Goal: Information Seeking & Learning: Find specific fact

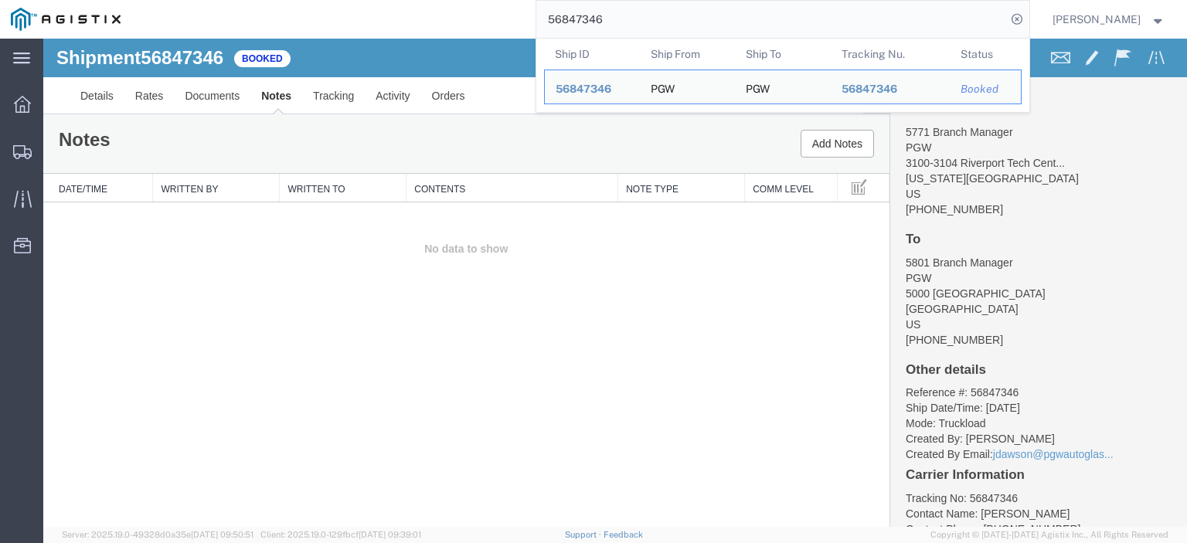
click at [519, 13] on div "56847346 Ship ID Ship From Ship To Tracking Nu. Status Ship ID 56847346 Ship Fr…" at bounding box center [580, 19] width 898 height 39
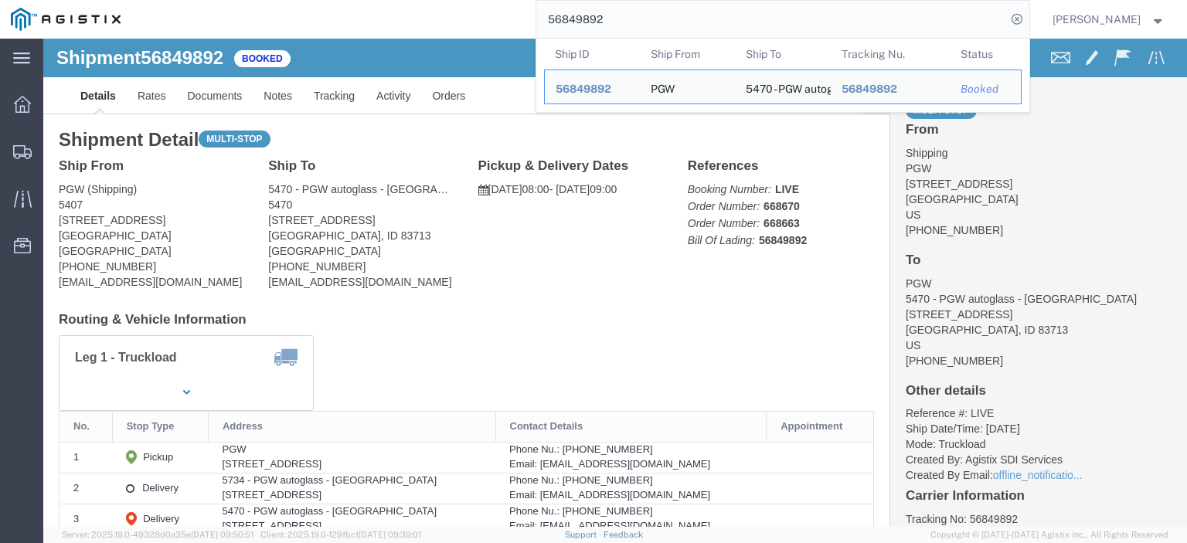
drag, startPoint x: 138, startPoint y: 180, endPoint x: 8, endPoint y: 183, distance: 129.1
click div "Ship From PGW (Shipping) 5407 [STREET_ADDRESS] [PHONE_NUMBER] [EMAIL_ADDRESS][D…"
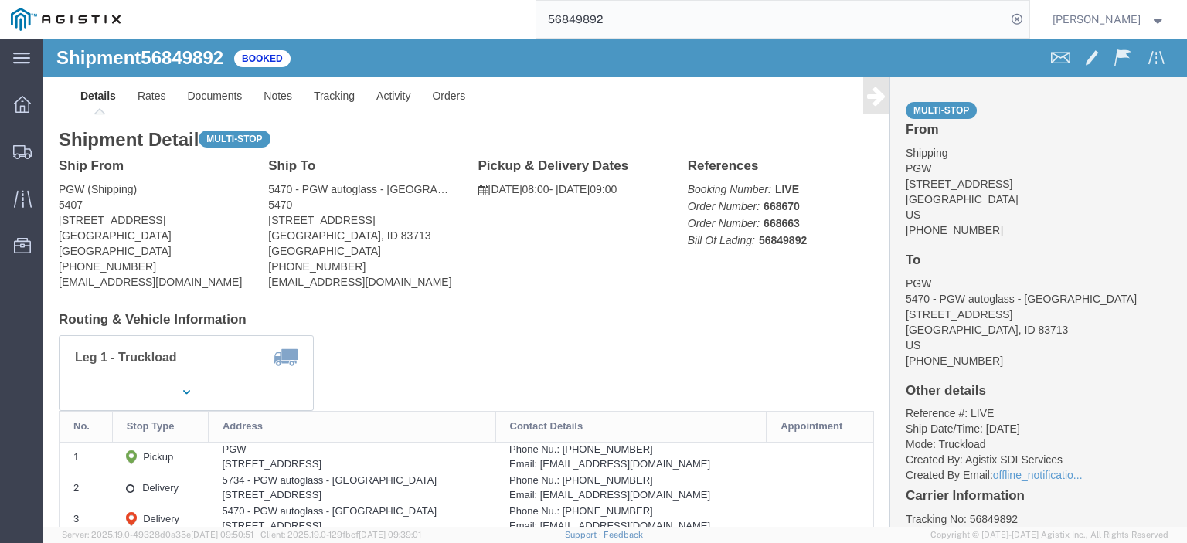
copy address "[STREET_ADDRESS]"
drag, startPoint x: 335, startPoint y: 186, endPoint x: 216, endPoint y: 189, distance: 119.0
click div "Ship To 5470 - PGW autoglass - [GEOGRAPHIC_DATA] (PGW) 5470 [STREET_ADDRESS][PE…"
copy address "[STREET_ADDRESS]"
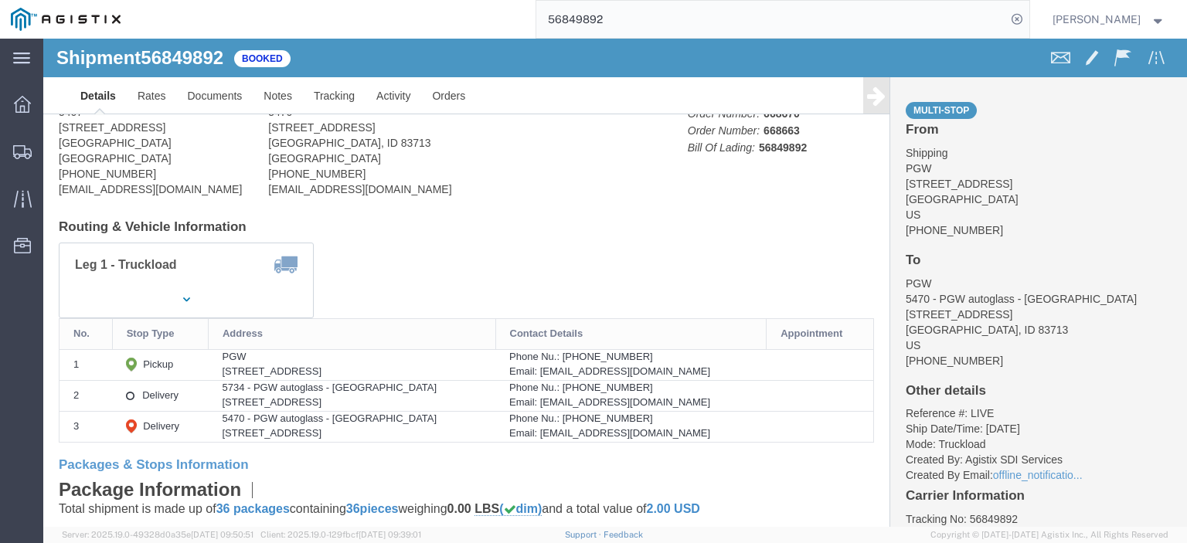
scroll to position [155, 0]
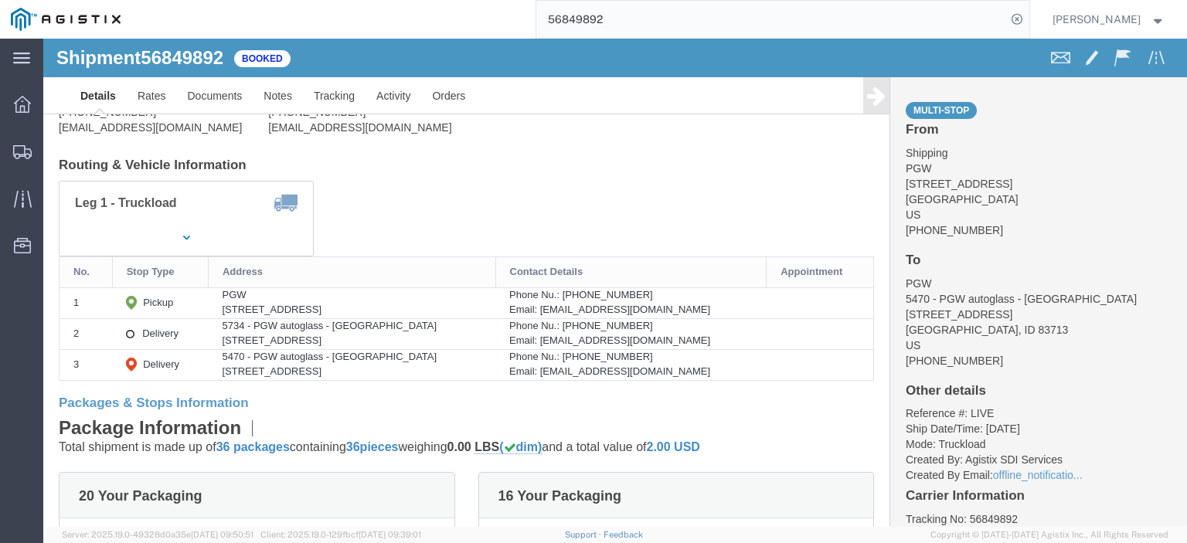
drag, startPoint x: 284, startPoint y: 301, endPoint x: 173, endPoint y: 309, distance: 110.8
click td "5734 - PGW autoglass - [GEOGRAPHIC_DATA] [STREET_ADDRESS]"
copy div "[STREET_ADDRESS]"
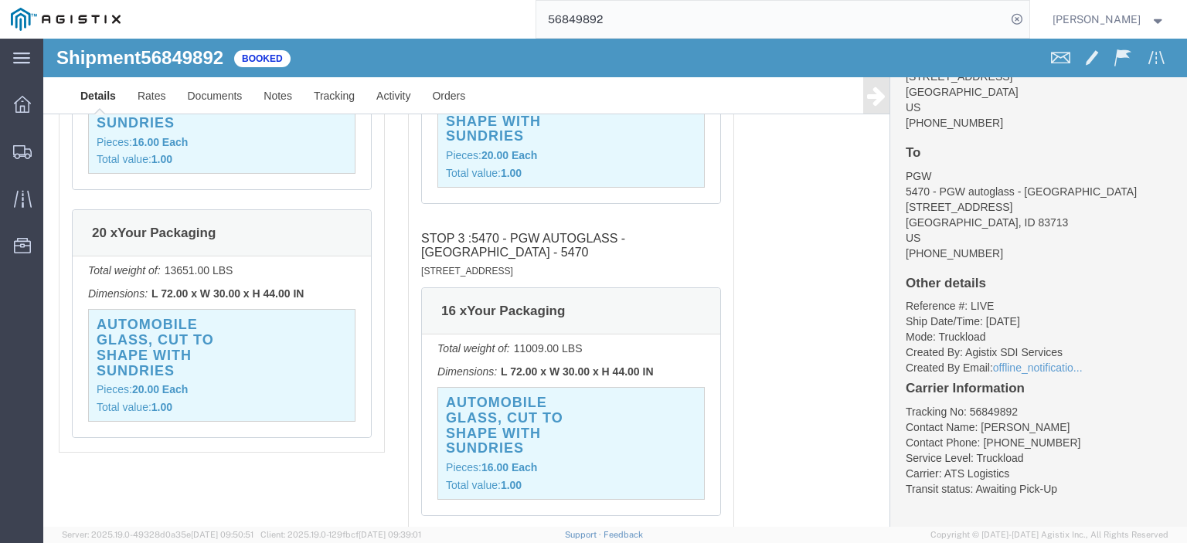
scroll to position [1159, 0]
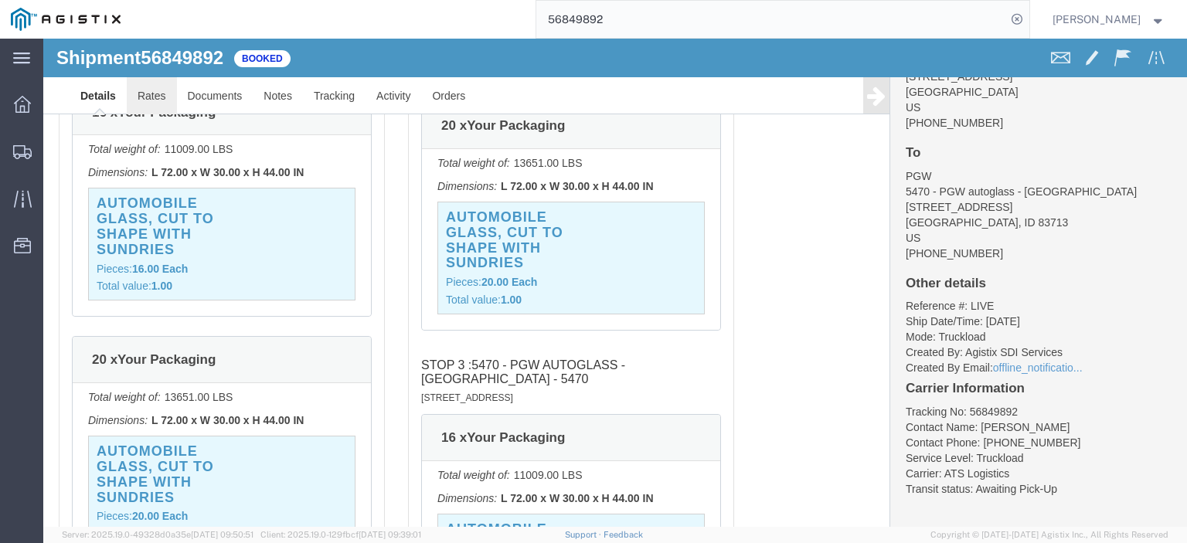
click link "Rates"
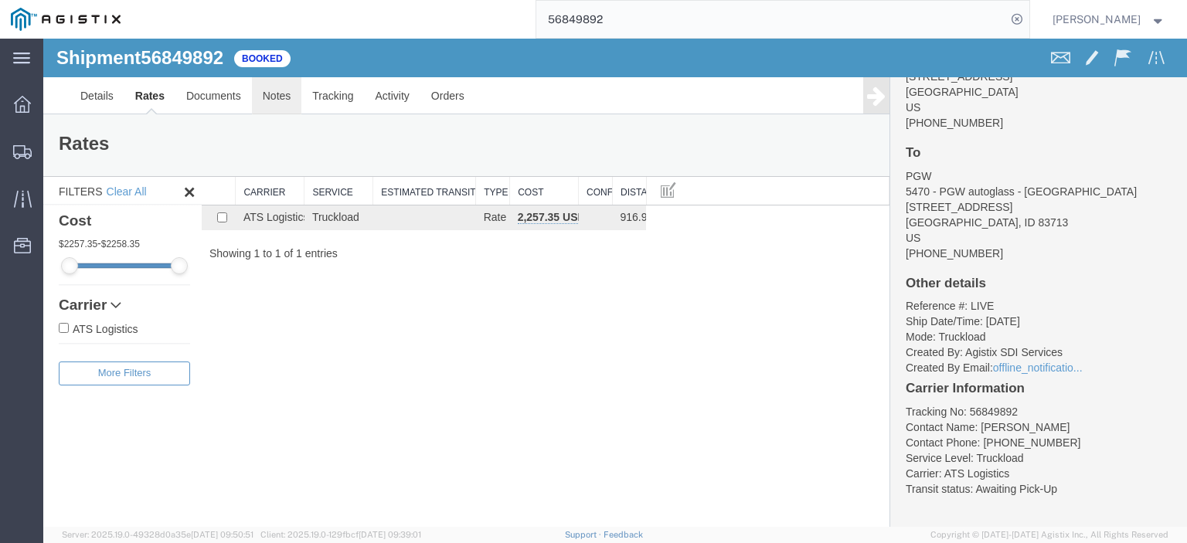
click at [287, 101] on link "Notes" at bounding box center [277, 95] width 50 height 37
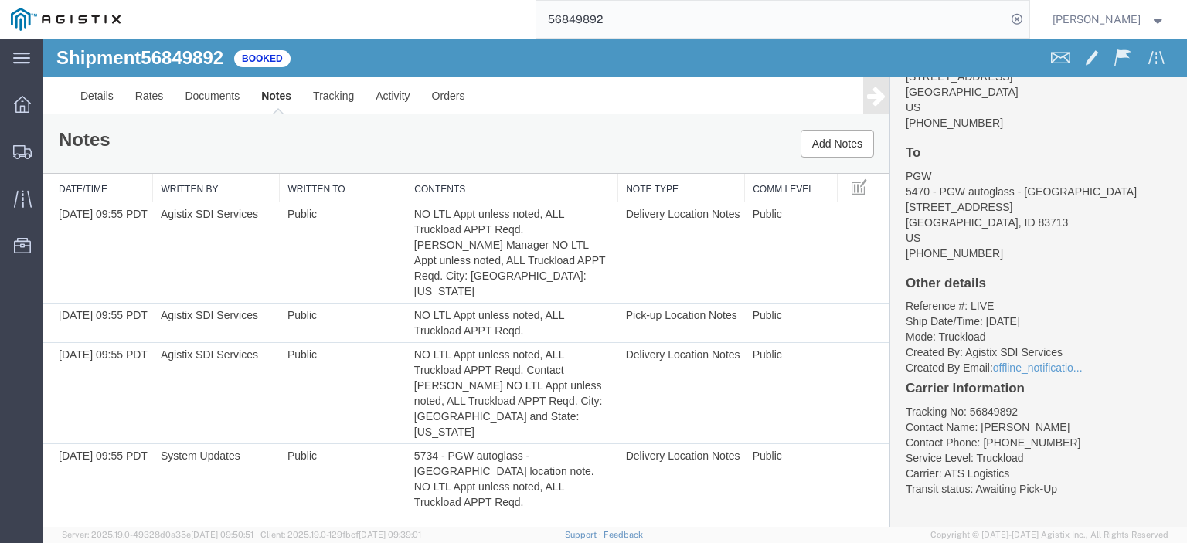
drag, startPoint x: 661, startPoint y: 28, endPoint x: 545, endPoint y: 21, distance: 116.1
click at [545, 21] on div "56849892" at bounding box center [580, 19] width 898 height 39
paste input "906"
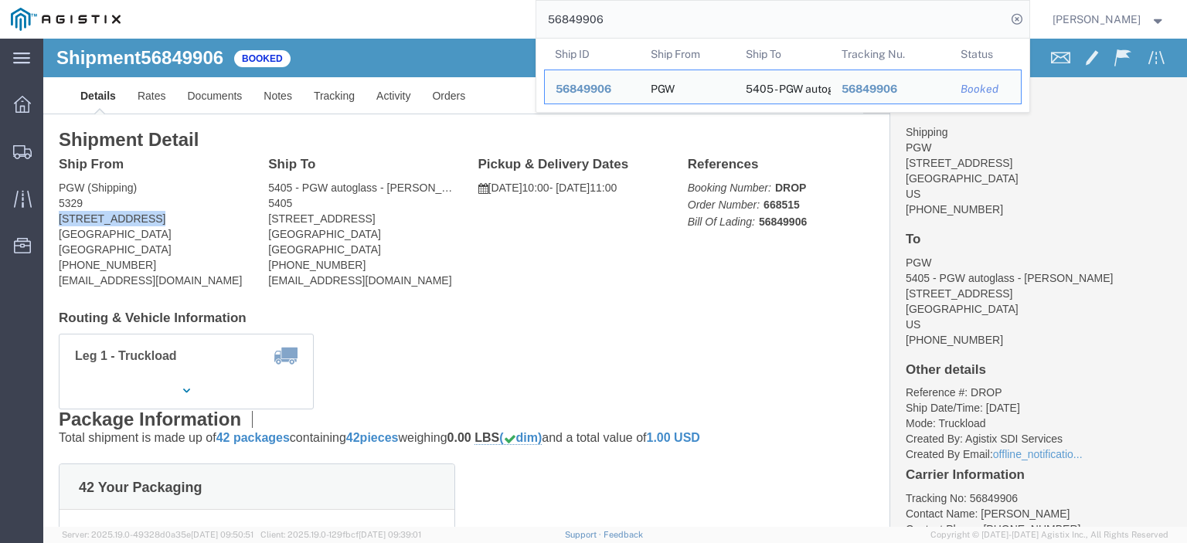
drag, startPoint x: 109, startPoint y: 186, endPoint x: 14, endPoint y: 172, distance: 96.0
click div "Ship From PGW (Shipping) [STREET_ADDRESS] [PHONE_NUMBER] [EMAIL_ADDRESS][DOMAIN…"
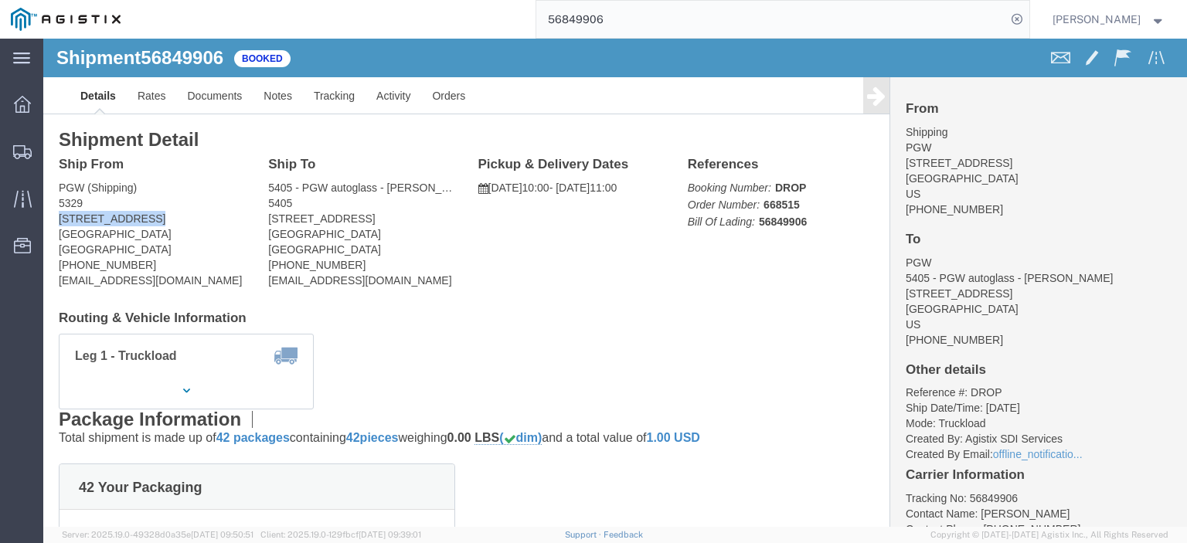
copy address "[STREET_ADDRESS]"
drag, startPoint x: 338, startPoint y: 176, endPoint x: 216, endPoint y: 185, distance: 123.2
click div "Ship To 5405 - PGW autoglass - [GEOGRAPHIC_DATA] (PGW) 5405 [STREET_ADDRESS] [P…"
copy address "[STREET_ADDRESS]"
drag, startPoint x: 255, startPoint y: 156, endPoint x: 213, endPoint y: 149, distance: 42.3
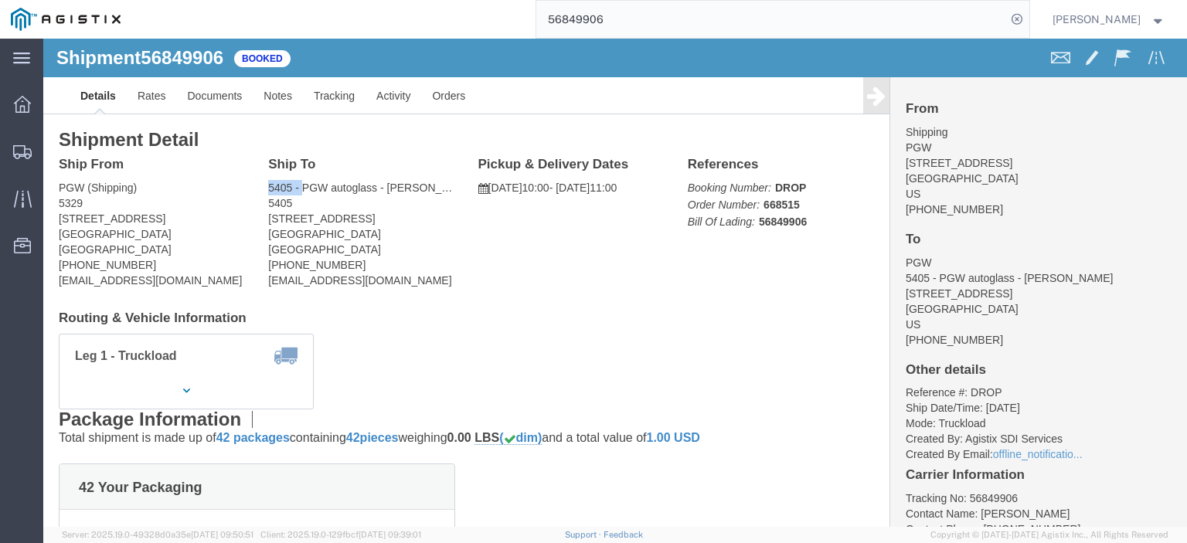
click div "Ship To 5405 - PGW autoglass - [GEOGRAPHIC_DATA] (PGW) 5405 [STREET_ADDRESS] [P…"
click address "5405 - PGW autoglass - [PERSON_NAME] (PGW) 5405 [STREET_ADDRESS] [PHONE_NUMBER]…"
drag, startPoint x: 246, startPoint y: 165, endPoint x: 223, endPoint y: 157, distance: 24.7
click address "5405 - PGW autoglass - [PERSON_NAME] (PGW) 5405 [STREET_ADDRESS] [PHONE_NUMBER]…"
copy address "5405 - PGW autoglass - [PERSON_NAME] (PGW) 5405"
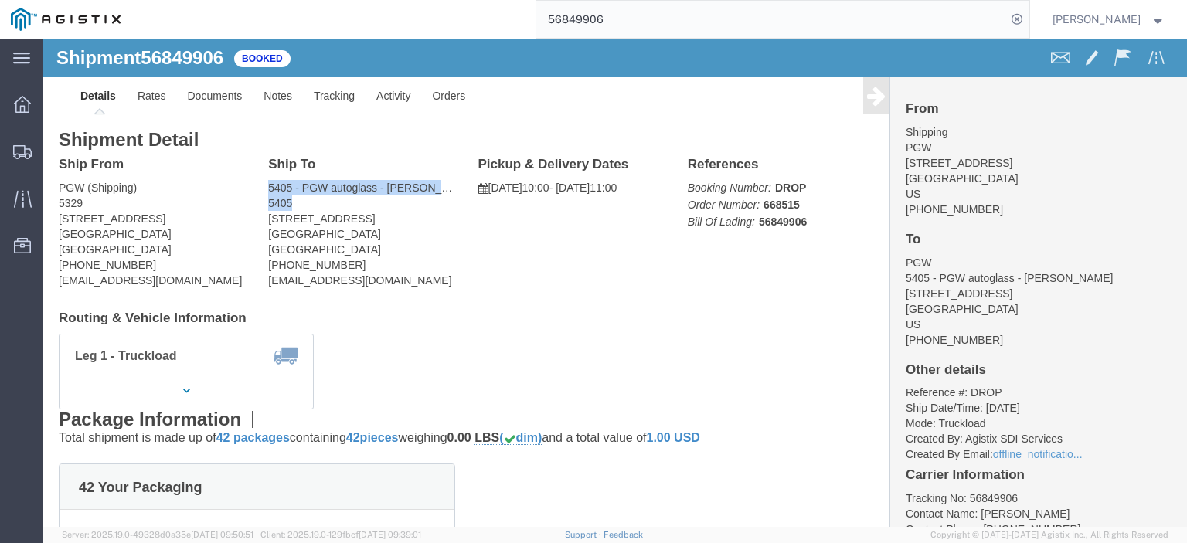
drag, startPoint x: 365, startPoint y: 194, endPoint x: 213, endPoint y: 197, distance: 152.2
click div "Ship To 5405 - PGW autoglass - [GEOGRAPHIC_DATA] (PGW) 5405 [STREET_ADDRESS] [P…"
copy address "[GEOGRAPHIC_DATA]"
drag, startPoint x: 378, startPoint y: 236, endPoint x: 213, endPoint y: 236, distance: 164.6
click div "Ship To 5405 - PGW autoglass - [GEOGRAPHIC_DATA] (PGW) 5405 [STREET_ADDRESS] [P…"
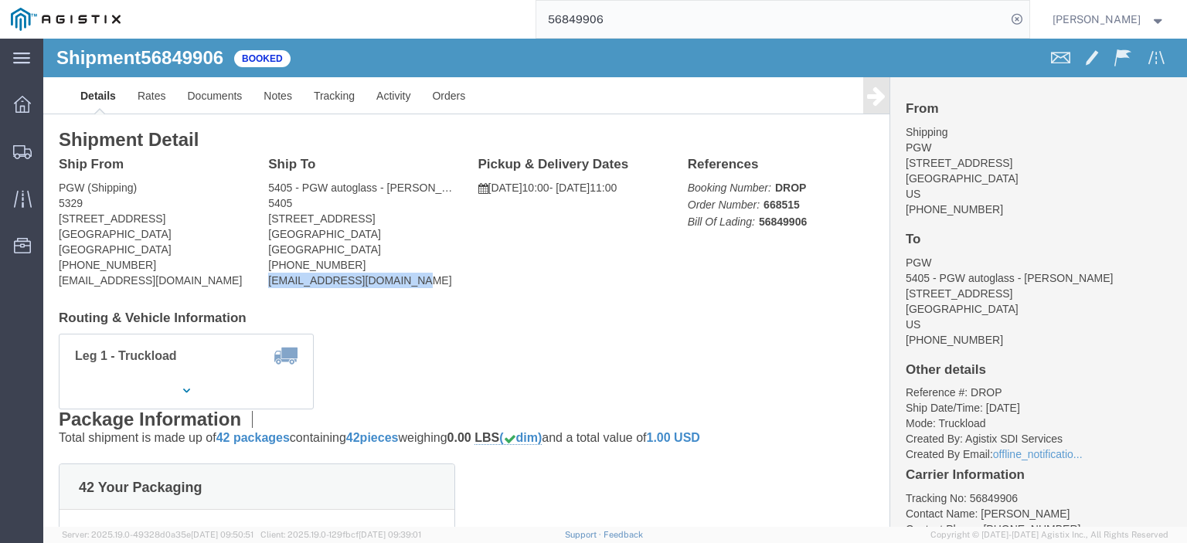
copy address "[EMAIL_ADDRESS][DOMAIN_NAME]"
drag, startPoint x: 290, startPoint y: 226, endPoint x: 212, endPoint y: 233, distance: 78.3
click div "Ship To 5405 - PGW autoglass - [GEOGRAPHIC_DATA] (PGW) 5405 [STREET_ADDRESS] [P…"
copy address "[PHONE_NUMBER]"
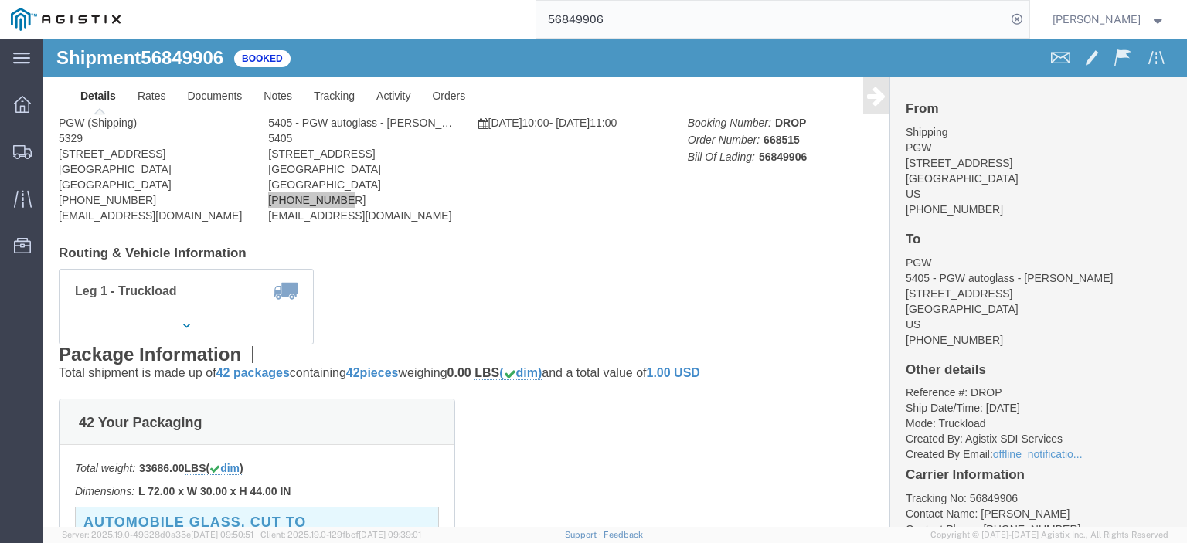
scroll to position [155, 0]
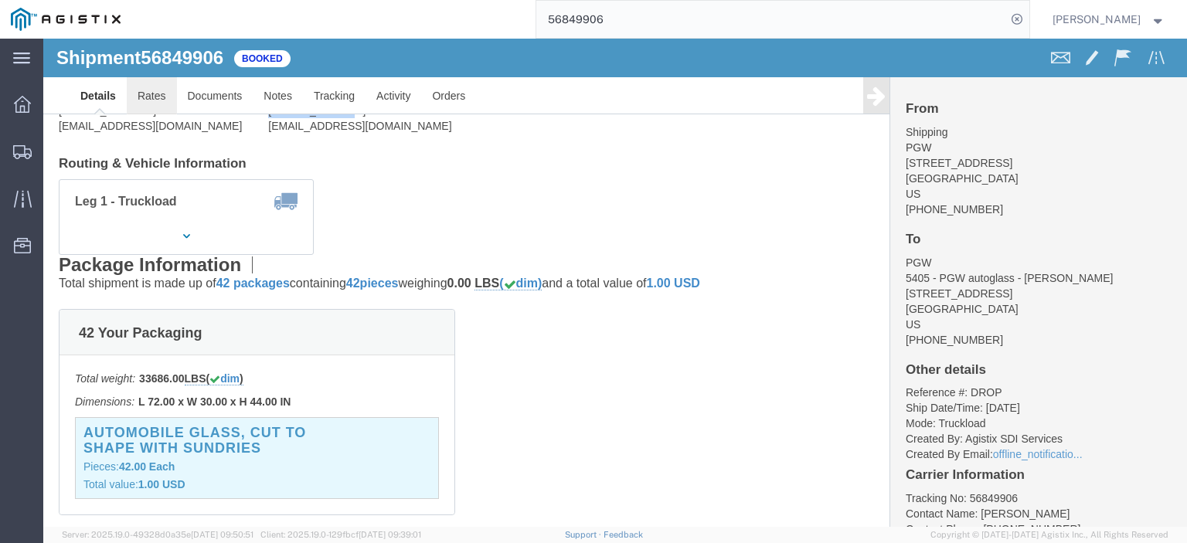
click link "Rates"
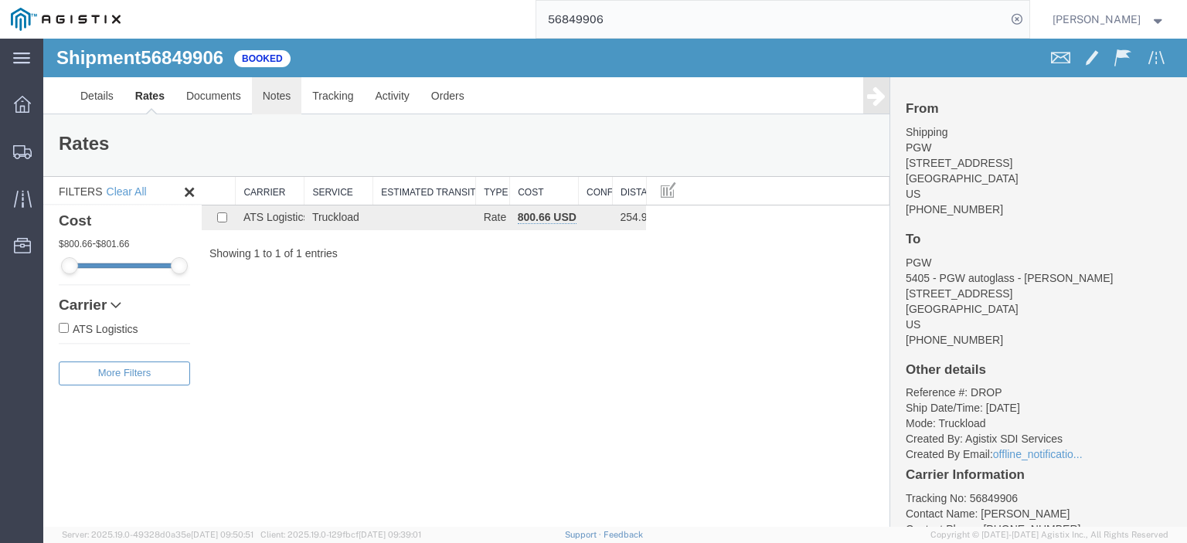
click at [284, 101] on link "Notes" at bounding box center [277, 95] width 50 height 37
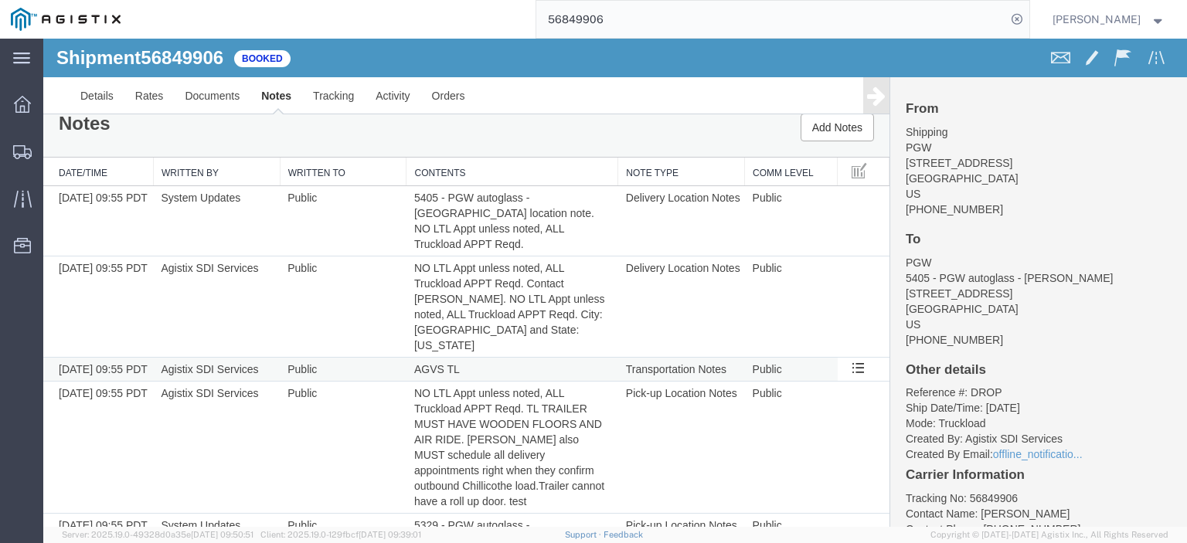
scroll to position [25, 0]
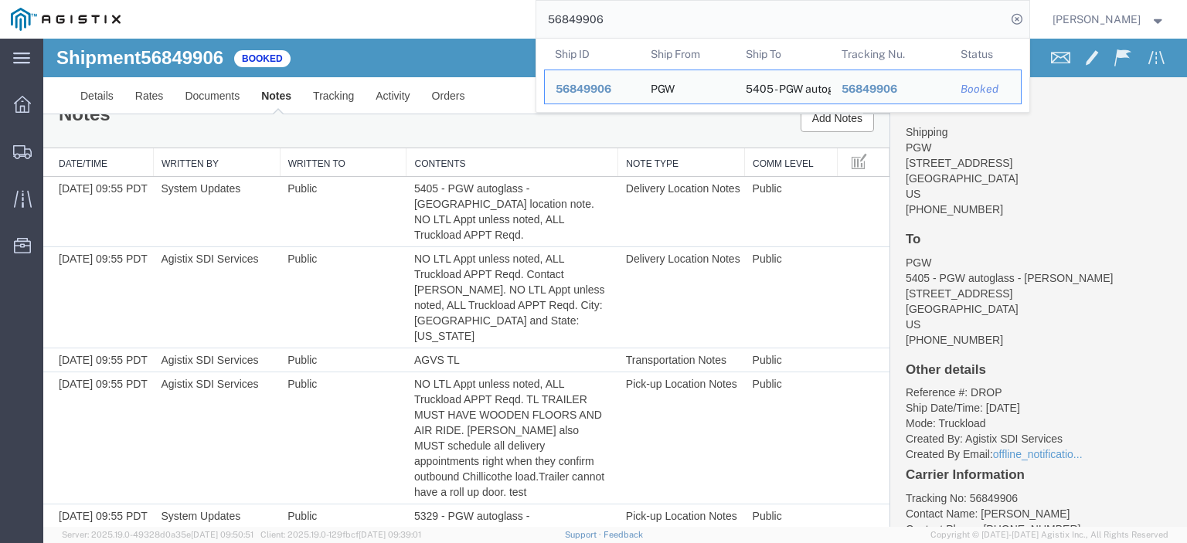
drag, startPoint x: 666, startPoint y: 21, endPoint x: 426, endPoint y: 8, distance: 240.6
click at [430, 9] on div "56849906 Ship ID Ship From Ship To Tracking Nu. Status Ship ID 56849906 Ship Fr…" at bounding box center [580, 19] width 898 height 39
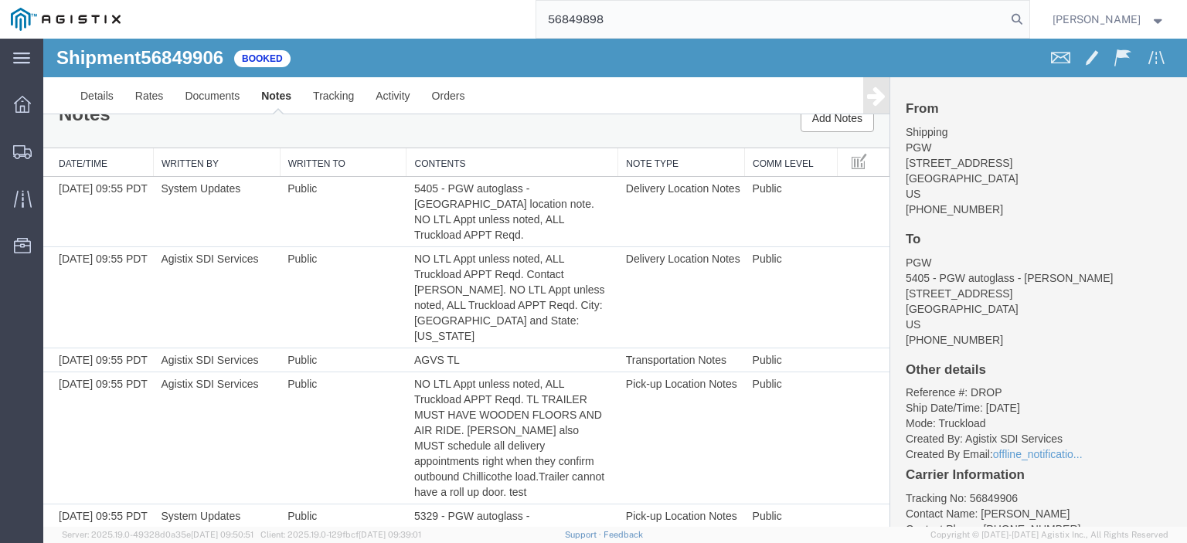
type input "56849898"
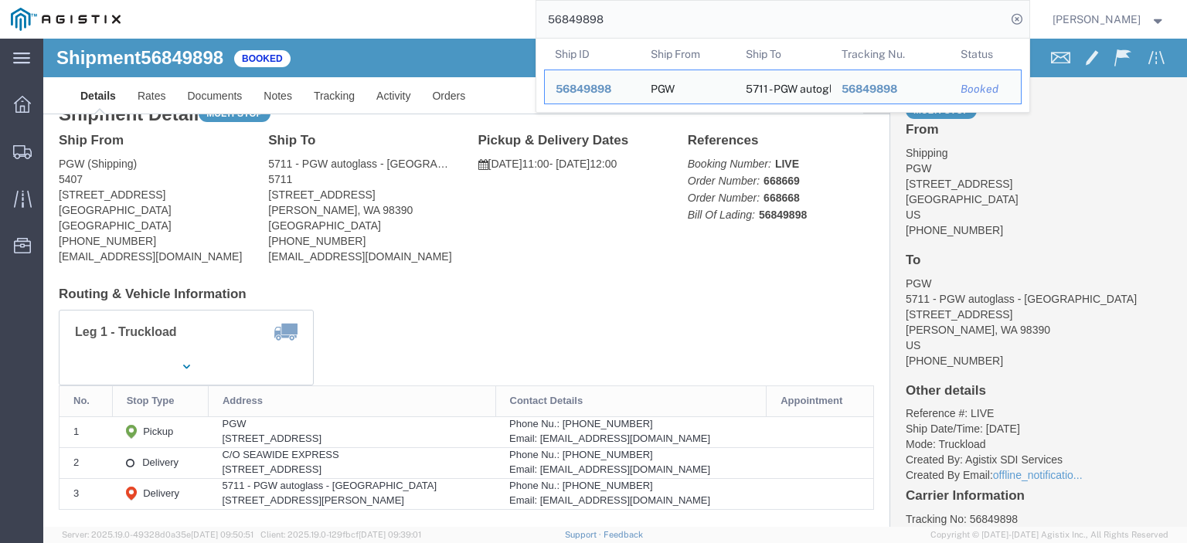
drag, startPoint x: 142, startPoint y: 151, endPoint x: 9, endPoint y: 162, distance: 133.3
click div "Ship From PGW (Shipping) 5407 [STREET_ADDRESS] [PHONE_NUMBER] [EMAIL_ADDRESS][D…"
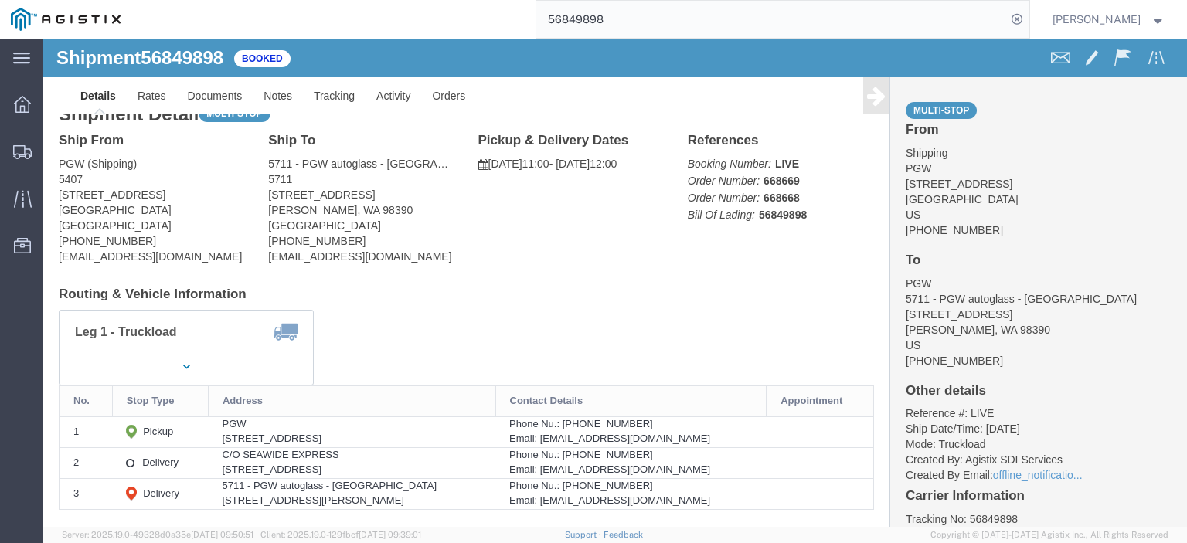
copy address "[STREET_ADDRESS]"
drag, startPoint x: 334, startPoint y: 160, endPoint x: 211, endPoint y: 158, distance: 122.8
click div "Ship To 5711 - PGW autoglass - [GEOGRAPHIC_DATA] (PGW) 5711 [STREET_ADDRESS][PE…"
drag, startPoint x: 233, startPoint y: 148, endPoint x: 691, endPoint y: 257, distance: 471.8
click h4 "Routing & Vehicle Information"
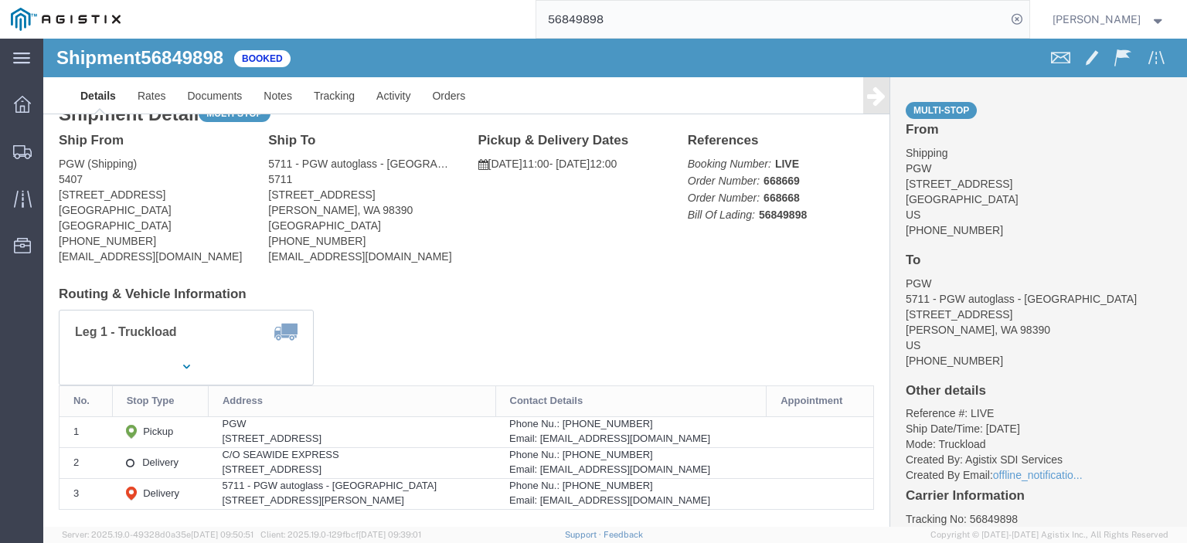
drag, startPoint x: 339, startPoint y: 156, endPoint x: 199, endPoint y: 155, distance: 139.8
click div "Ship From PGW (Shipping) 5407 [STREET_ADDRESS] [PHONE_NUMBER] [EMAIL_ADDRESS][D…"
drag, startPoint x: 256, startPoint y: 159, endPoint x: 297, endPoint y: 155, distance: 41.2
click address "5711 - PGW autoglass - [GEOGRAPHIC_DATA] (PGW) 5711 [STREET_ADDRESS][PERSON_NAM…"
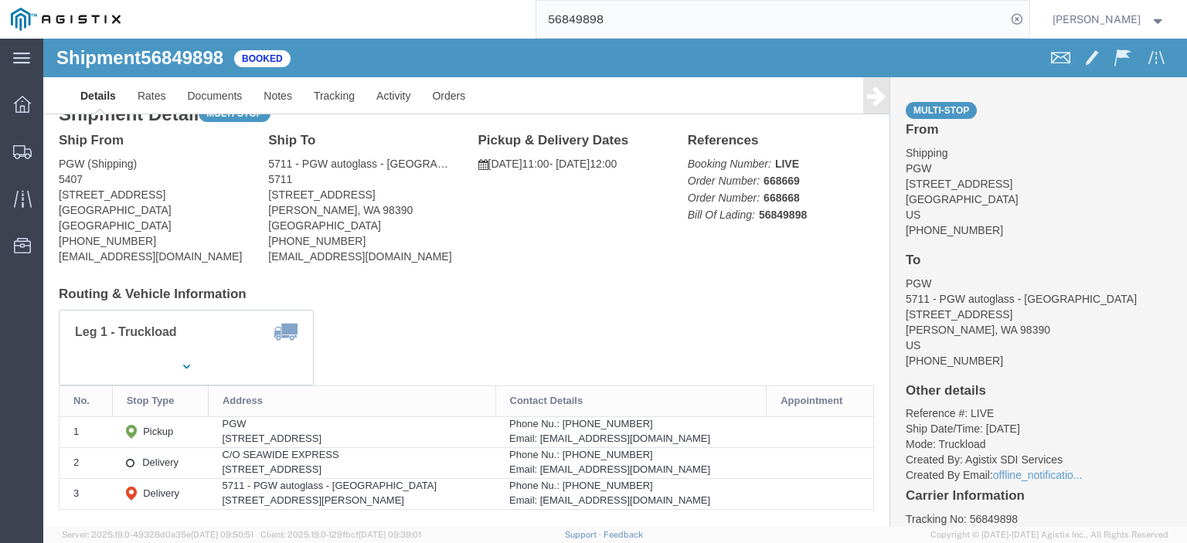
drag, startPoint x: 331, startPoint y: 155, endPoint x: 218, endPoint y: 154, distance: 112.8
click div "Ship To 5711 - PGW autoglass - [GEOGRAPHIC_DATA] (PGW) 5711 [STREET_ADDRESS][PE…"
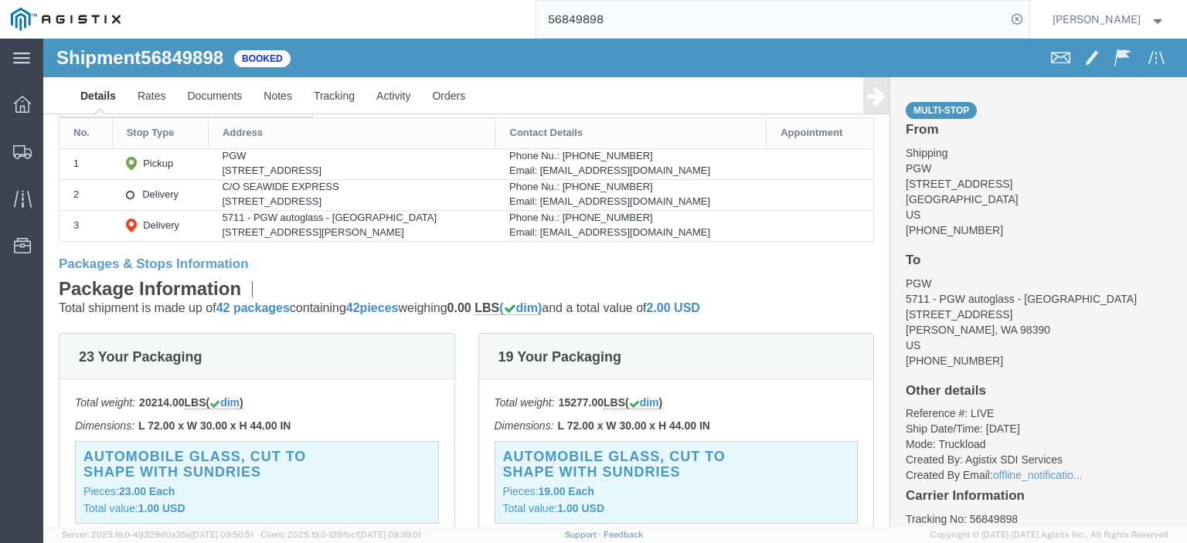
scroll to position [257, 0]
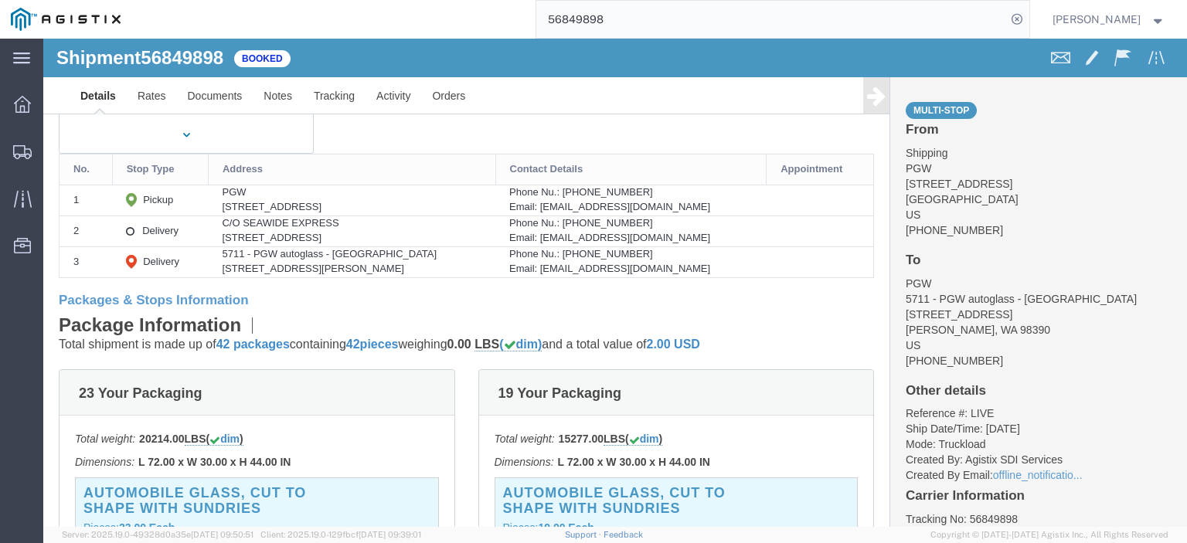
drag, startPoint x: 318, startPoint y: 199, endPoint x: 161, endPoint y: 195, distance: 157.6
click tr "2 Delivery C/O SEAWIDE EXPRESS [STREET_ADDRESS] Phone Nu.: [PHONE_NUMBER] Email…"
click div "[STREET_ADDRESS]"
drag, startPoint x: 323, startPoint y: 202, endPoint x: 172, endPoint y: 200, distance: 150.7
click td "C/O SEAWIDE EXPRESS [STREET_ADDRESS]"
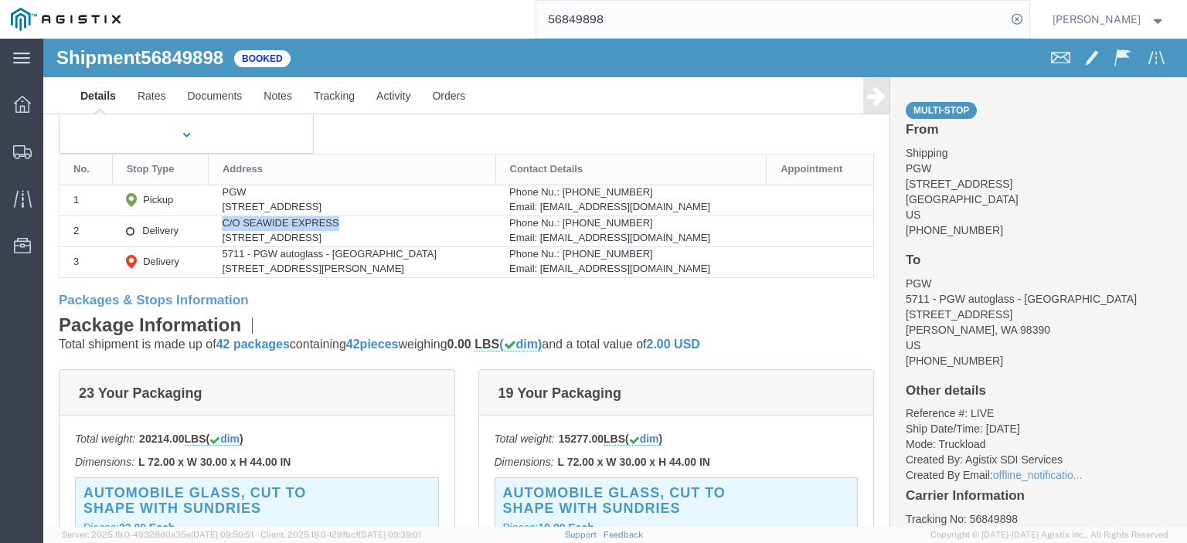
drag, startPoint x: 310, startPoint y: 185, endPoint x: 166, endPoint y: 189, distance: 143.8
click td "C/O SEAWIDE EXPRESS [STREET_ADDRESS]"
drag, startPoint x: 405, startPoint y: 199, endPoint x: 328, endPoint y: 195, distance: 77.3
click div "[STREET_ADDRESS]"
drag, startPoint x: 661, startPoint y: 196, endPoint x: 528, endPoint y: 204, distance: 133.1
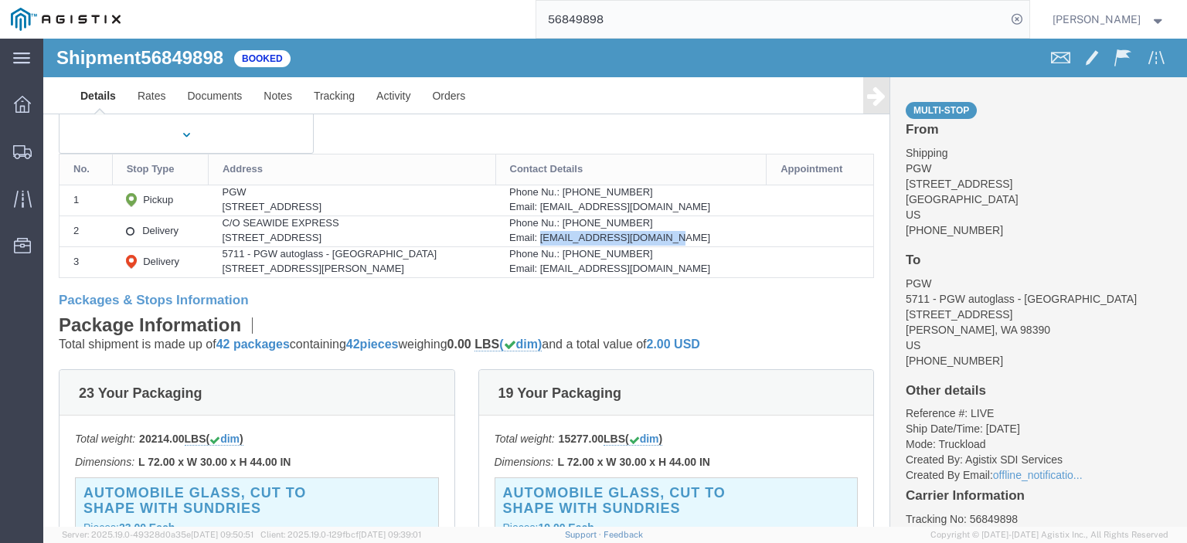
click div "Email: [EMAIL_ADDRESS][DOMAIN_NAME]"
drag, startPoint x: 614, startPoint y: 180, endPoint x: 549, endPoint y: 186, distance: 65.2
click div "Phone Nu.: [PHONE_NUMBER]"
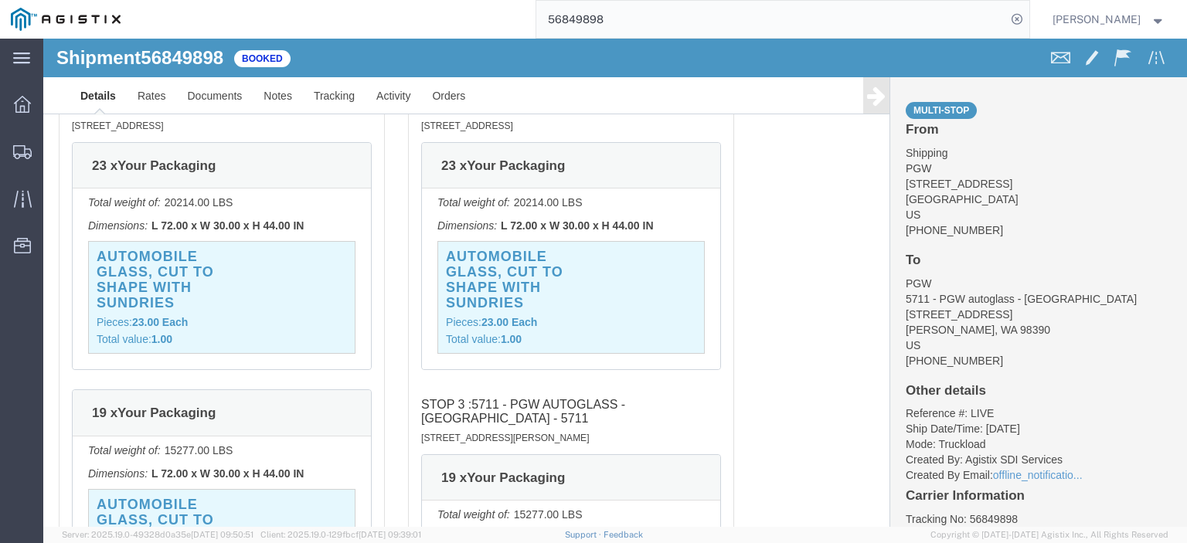
scroll to position [953, 0]
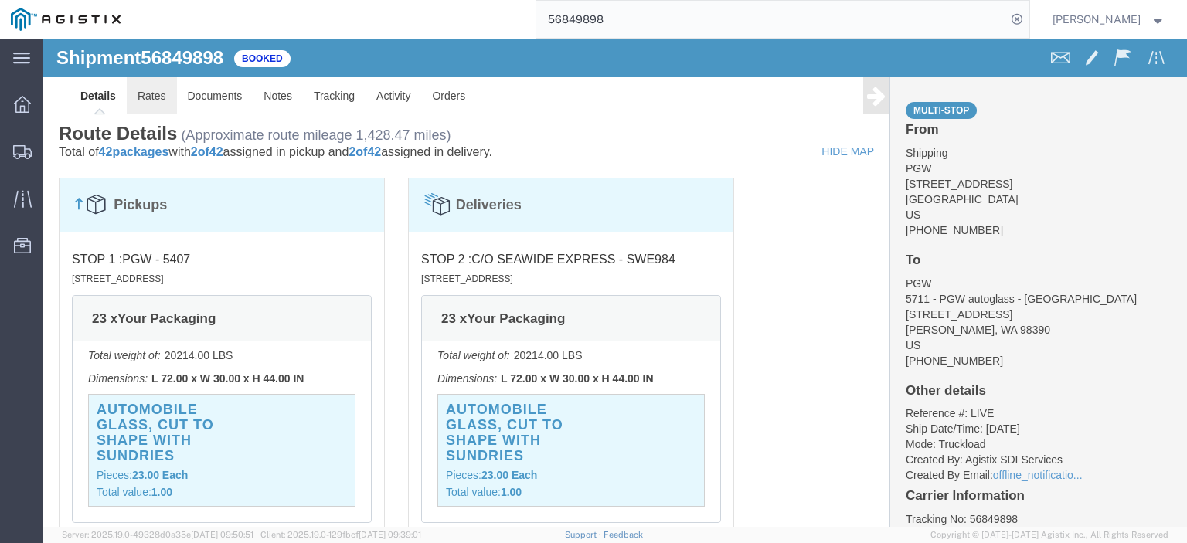
click link "Rates"
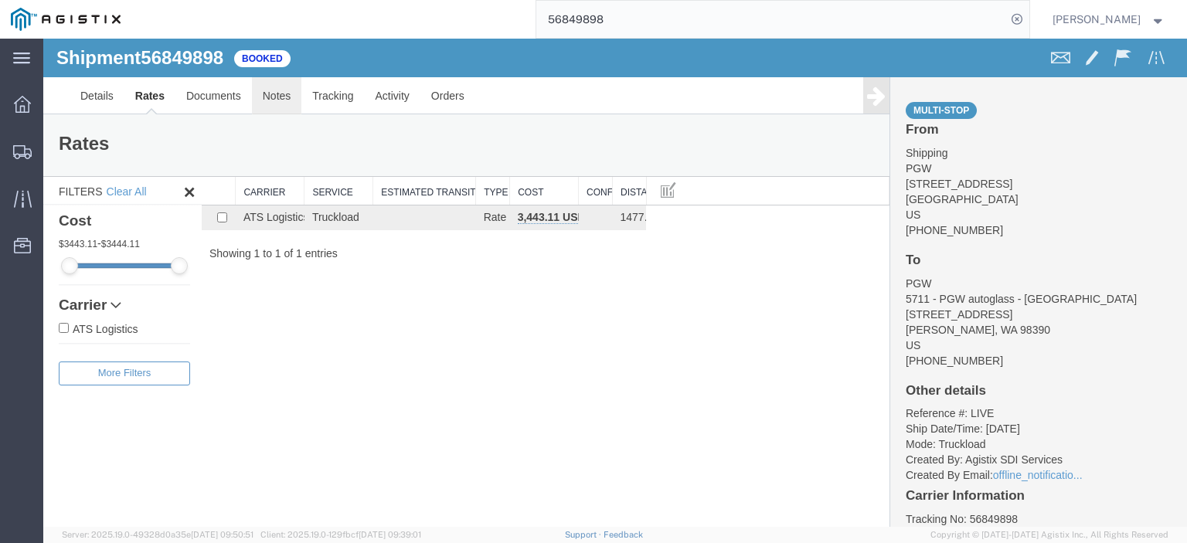
click at [281, 109] on link "Notes" at bounding box center [277, 95] width 50 height 37
